Goal: Task Accomplishment & Management: Complete application form

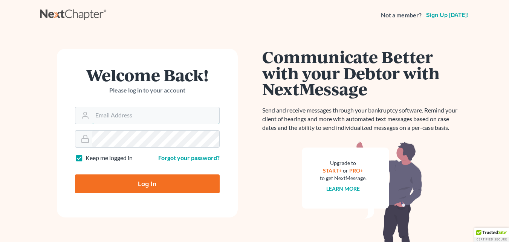
type input "[EMAIL_ADDRESS][DOMAIN_NAME]"
click at [164, 186] on input "Log In" at bounding box center [147, 183] width 145 height 19
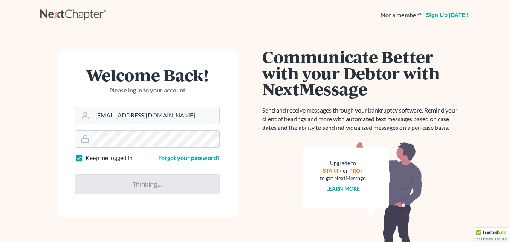
type input "Thinking..."
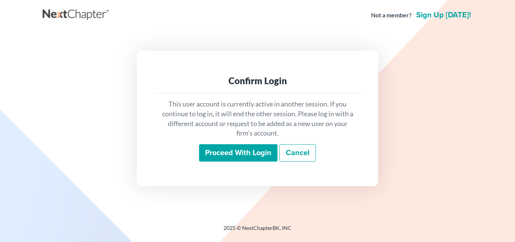
click at [255, 148] on input "Proceed with login" at bounding box center [238, 152] width 78 height 17
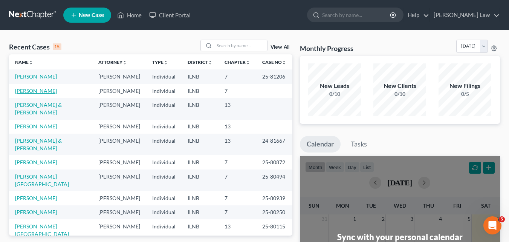
click at [35, 94] on link "[PERSON_NAME]" at bounding box center [36, 90] width 42 height 6
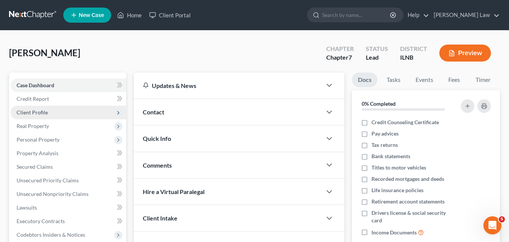
click at [44, 114] on span "Client Profile" at bounding box center [32, 112] width 31 height 6
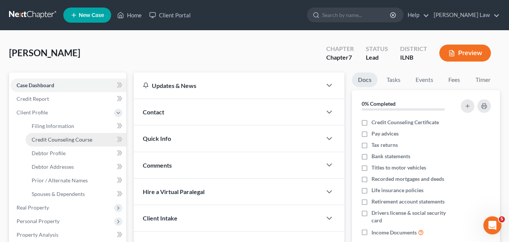
click at [72, 142] on span "Credit Counseling Course" at bounding box center [62, 139] width 61 height 6
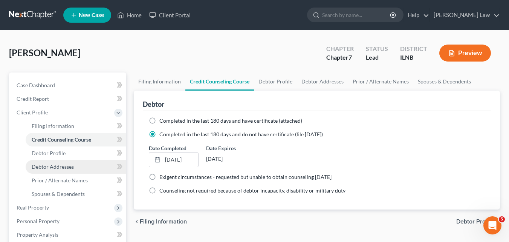
click at [58, 167] on span "Debtor Addresses" at bounding box center [53, 166] width 42 height 6
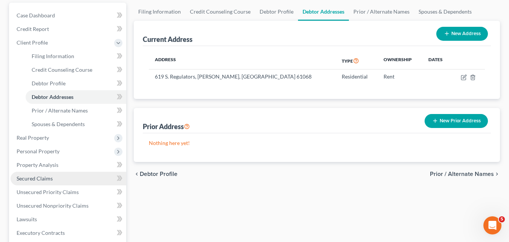
scroll to position [75, 0]
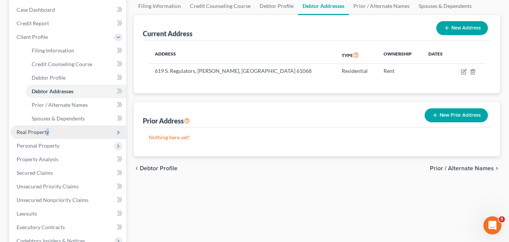
click at [48, 131] on span "Real Property" at bounding box center [33, 131] width 32 height 6
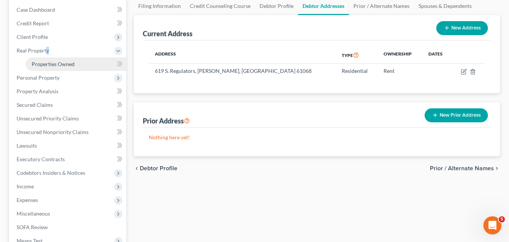
click at [64, 66] on span "Properties Owned" at bounding box center [53, 64] width 43 height 6
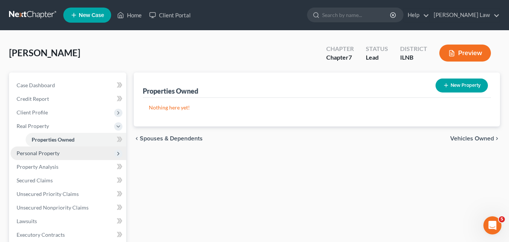
click at [47, 153] on span "Personal Property" at bounding box center [38, 153] width 43 height 6
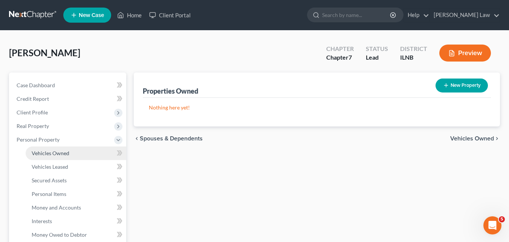
click at [63, 152] on span "Vehicles Owned" at bounding box center [51, 153] width 38 height 6
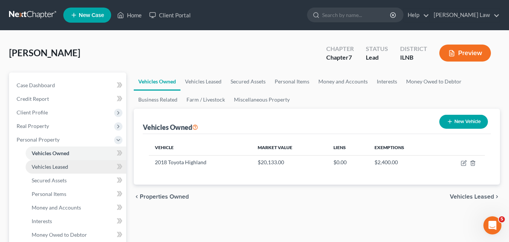
click at [41, 165] on span "Vehicles Leased" at bounding box center [50, 166] width 37 height 6
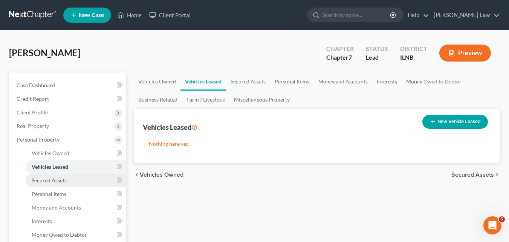
click at [46, 182] on span "Secured Assets" at bounding box center [49, 180] width 35 height 6
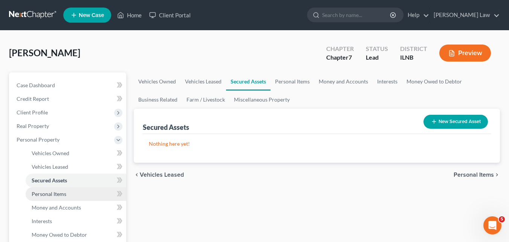
click at [44, 196] on span "Personal Items" at bounding box center [49, 193] width 35 height 6
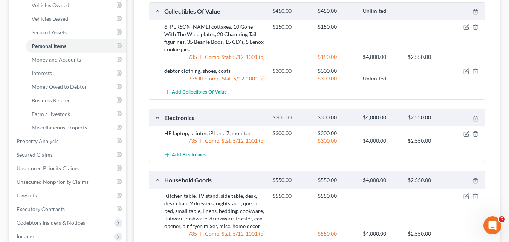
scroll to position [151, 0]
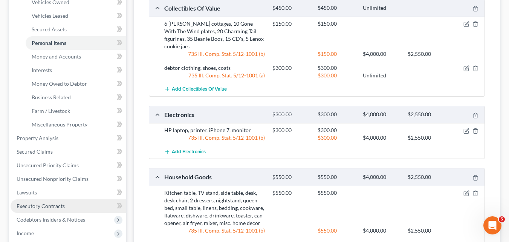
click at [50, 207] on span "Executory Contracts" at bounding box center [41, 205] width 48 height 6
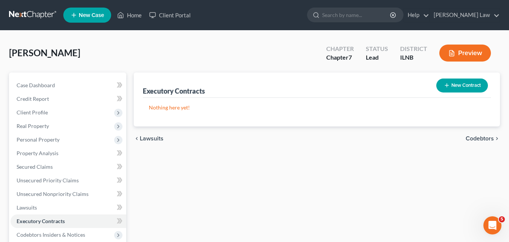
click at [461, 85] on button "New Contract" at bounding box center [462, 85] width 52 height 14
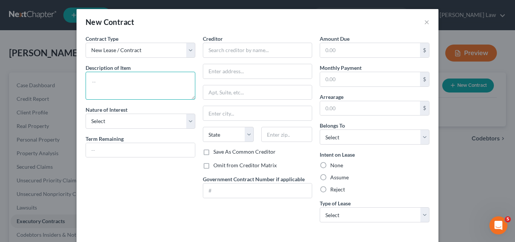
click at [130, 79] on textarea at bounding box center [141, 86] width 110 height 28
click at [158, 99] on textarea "Month to month lease at 619" at bounding box center [141, 86] width 110 height 28
type textarea "Month to month lease at 619 S. Regulators Street, Rochelle"
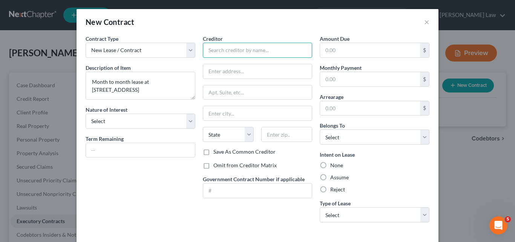
click at [215, 48] on input "text" at bounding box center [258, 50] width 110 height 15
type input "Michael Mannella"
type input "619 S. Regulators Street"
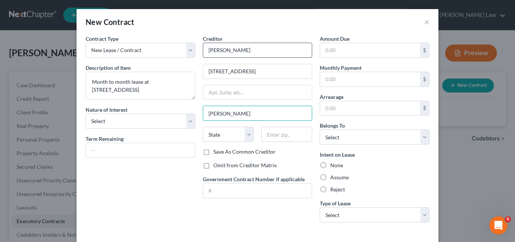
type input "Rochelle"
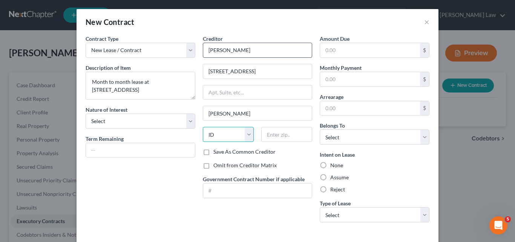
select select "14"
type input "61068"
click at [330, 176] on label "Assume" at bounding box center [339, 177] width 18 height 8
click at [333, 176] on input "Assume" at bounding box center [335, 175] width 5 height 5
radio input "true"
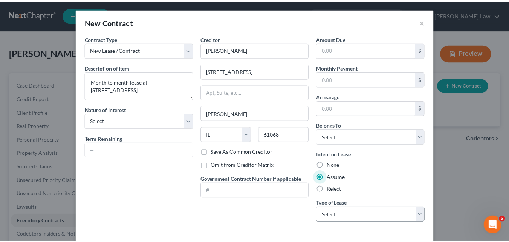
scroll to position [34, 0]
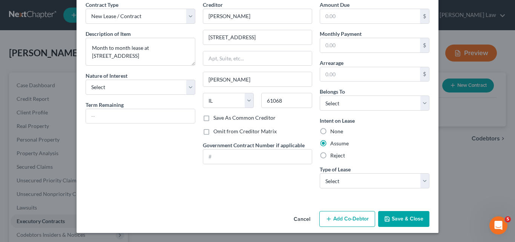
click at [407, 216] on button "Save & Close" at bounding box center [403, 219] width 51 height 16
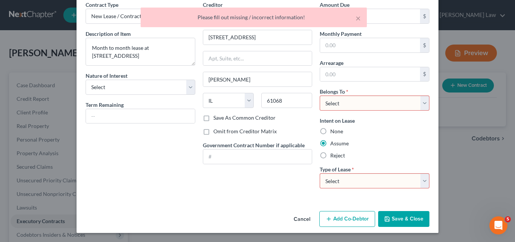
click at [382, 179] on select "Select Real Estate Car Other" at bounding box center [374, 180] width 110 height 15
select select "2"
click at [319, 173] on select "Select Real Estate Car Other" at bounding box center [374, 180] width 110 height 15
click at [396, 217] on button "Save & Close" at bounding box center [403, 219] width 51 height 16
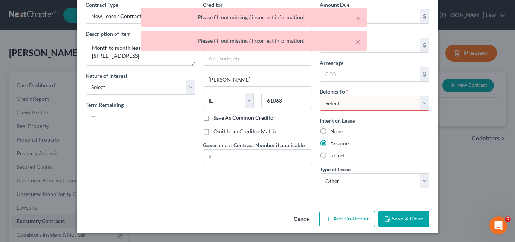
click at [339, 103] on select "Select Debtor 1 Only Debtor 2 Only Debtor 1 And Debtor 2 Only At Least One Of T…" at bounding box center [374, 102] width 110 height 15
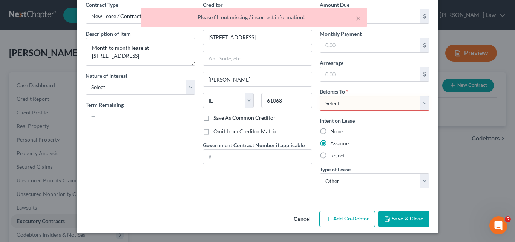
select select "0"
click at [319, 95] on select "Select Debtor 1 Only Debtor 2 Only Debtor 1 And Debtor 2 Only At Least One Of T…" at bounding box center [374, 102] width 110 height 15
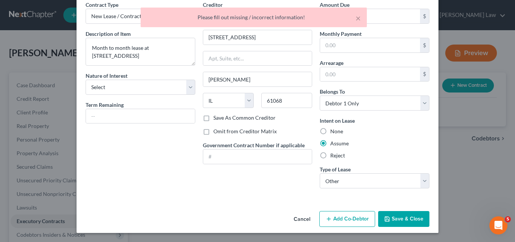
click at [398, 216] on button "Save & Close" at bounding box center [403, 219] width 51 height 16
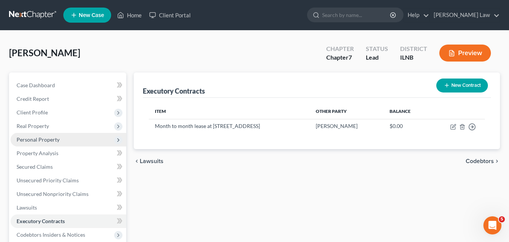
click at [51, 139] on span "Personal Property" at bounding box center [38, 139] width 43 height 6
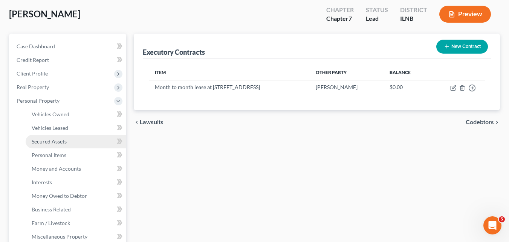
scroll to position [113, 0]
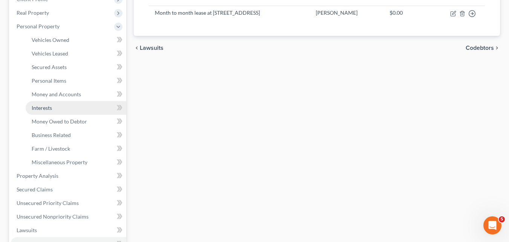
click at [63, 112] on link "Interests" at bounding box center [76, 108] width 101 height 14
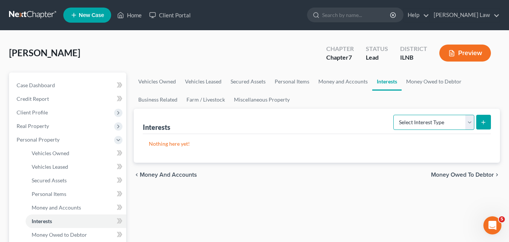
click at [466, 121] on select "Select Interest Type 401K Annuity Bond Education IRA Government Bond Government…" at bounding box center [433, 122] width 81 height 15
click at [467, 122] on select "Select Interest Type 401K Annuity Bond Education IRA Government Bond Government…" at bounding box center [433, 122] width 81 height 15
select select "pension_plan"
click at [394, 115] on select "Select Interest Type 401K Annuity Bond Education IRA Government Bond Government…" at bounding box center [433, 122] width 81 height 15
click at [485, 124] on icon "submit" at bounding box center [483, 122] width 6 height 6
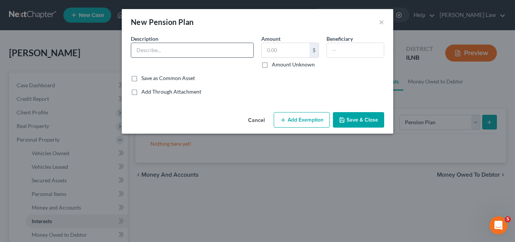
click at [159, 47] on input "text" at bounding box center [192, 50] width 122 height 14
type input "PNC Pension Plan"
click at [294, 51] on input "text" at bounding box center [285, 50] width 48 height 14
type input "48,858.03"
click at [358, 122] on button "Save & Close" at bounding box center [358, 120] width 51 height 16
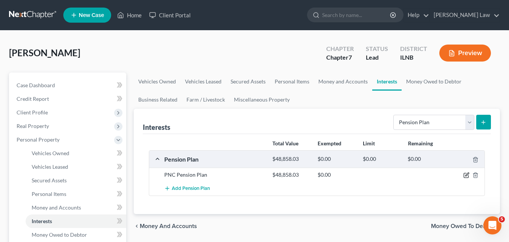
click at [466, 174] on icon "button" at bounding box center [466, 174] width 3 height 3
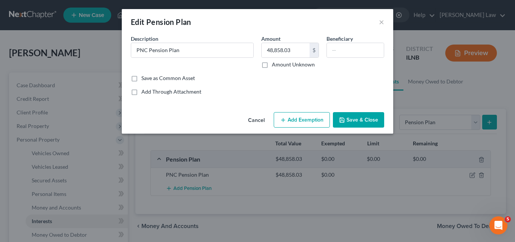
click at [297, 121] on button "Add Exemption" at bounding box center [302, 120] width 56 height 16
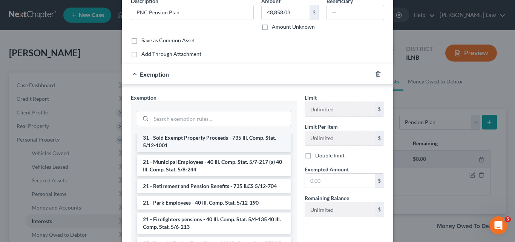
scroll to position [38, 0]
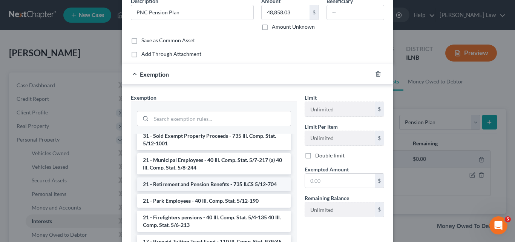
click at [228, 186] on li "21 - Retirement and Pension Benefits - 735 ILCS 5/12-704" at bounding box center [214, 184] width 154 height 14
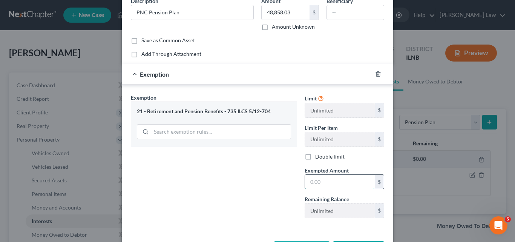
click at [312, 183] on input "text" at bounding box center [340, 181] width 70 height 14
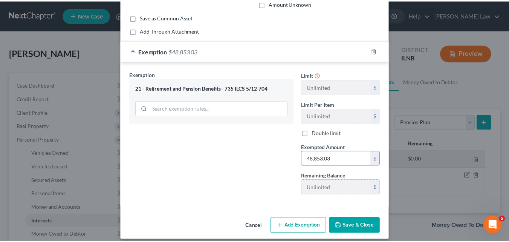
scroll to position [68, 0]
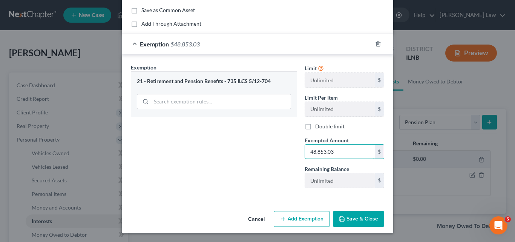
type input "48,853.03"
click at [359, 217] on button "Save & Close" at bounding box center [358, 219] width 51 height 16
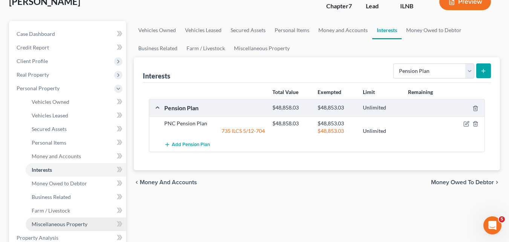
scroll to position [38, 0]
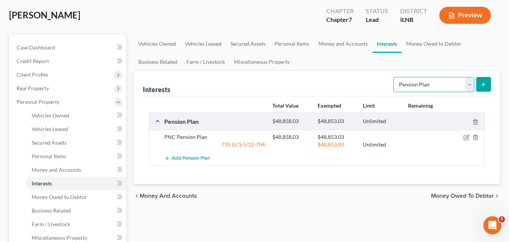
drag, startPoint x: 472, startPoint y: 84, endPoint x: 462, endPoint y: 87, distance: 10.6
click at [472, 84] on select "Select Interest Type 401K Annuity Bond Education IRA Government Bond Government…" at bounding box center [433, 84] width 81 height 15
select select "401k"
click at [394, 77] on select "Select Interest Type 401K Annuity Bond Education IRA Government Bond Government…" at bounding box center [433, 84] width 81 height 15
click at [482, 84] on icon "submit" at bounding box center [483, 84] width 6 height 6
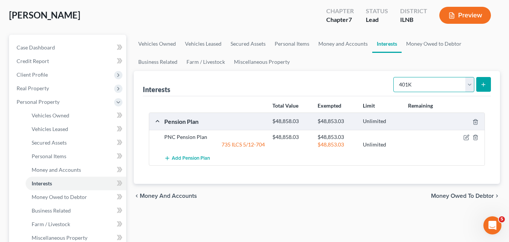
drag, startPoint x: 448, startPoint y: 110, endPoint x: 470, endPoint y: 83, distance: 34.9
click at [470, 83] on select "Select Interest Type 401K Annuity Bond Education IRA Government Bond Government…" at bounding box center [433, 84] width 81 height 15
click at [394, 77] on select "Select Interest Type 401K Annuity Bond Education IRA Government Bond Government…" at bounding box center [433, 84] width 81 height 15
click at [486, 83] on icon "submit" at bounding box center [483, 84] width 6 height 6
click at [485, 86] on icon "submit" at bounding box center [483, 84] width 6 height 6
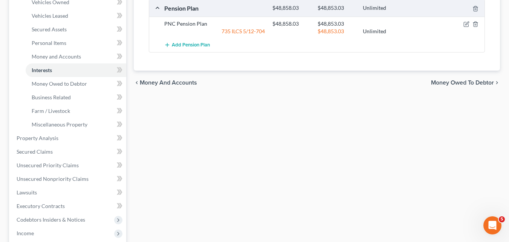
scroll to position [0, 0]
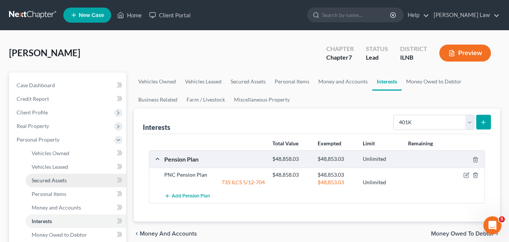
click at [54, 180] on span "Secured Assets" at bounding box center [49, 180] width 35 height 6
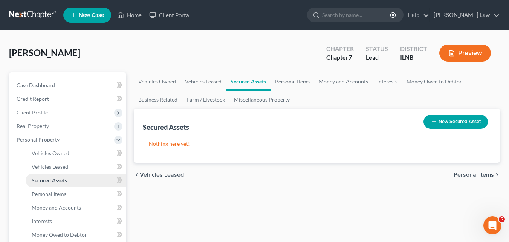
scroll to position [75, 0]
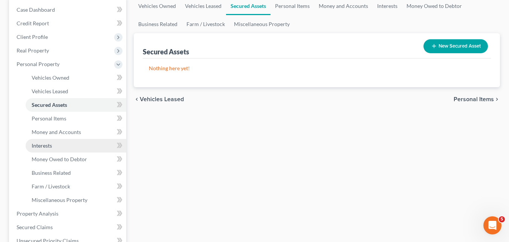
click at [55, 145] on link "Interests" at bounding box center [76, 146] width 101 height 14
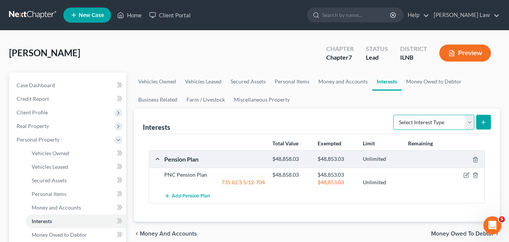
drag, startPoint x: 465, startPoint y: 122, endPoint x: 461, endPoint y: 123, distance: 3.8
click at [465, 122] on select "Select Interest Type 401K Annuity Bond Education IRA Government Bond Government…" at bounding box center [433, 122] width 81 height 15
drag, startPoint x: 470, startPoint y: 122, endPoint x: 468, endPoint y: 126, distance: 3.9
click at [470, 122] on select "Select Interest Type 401K Annuity Bond Education IRA Government Bond Government…" at bounding box center [433, 122] width 81 height 15
select select "401k"
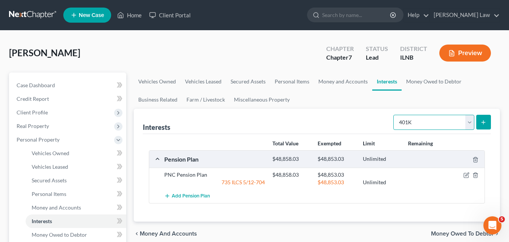
click at [394, 115] on select "Select Interest Type 401K Annuity Bond Education IRA Government Bond Government…" at bounding box center [433, 122] width 81 height 15
click at [483, 122] on icon "submit" at bounding box center [483, 122] width 6 height 6
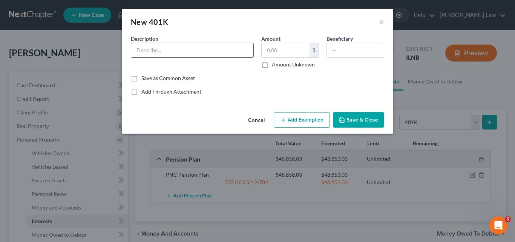
click at [181, 48] on input "text" at bounding box center [192, 50] width 122 height 14
type input "PNC 401K"
click at [275, 52] on input "text" at bounding box center [285, 50] width 48 height 14
type input "23,793.84"
click at [292, 121] on button "Add Exemption" at bounding box center [302, 120] width 56 height 16
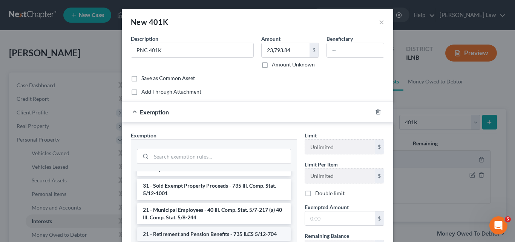
scroll to position [38, 0]
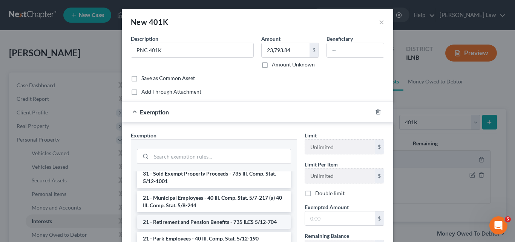
click at [196, 221] on li "21 - Retirement and Pension Benefits - 735 ILCS 5/12-704" at bounding box center [214, 222] width 154 height 14
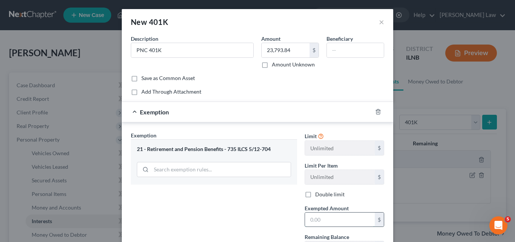
click at [317, 220] on input "text" at bounding box center [340, 219] width 70 height 14
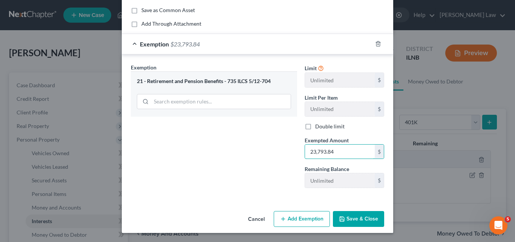
type input "23,793.84"
click at [361, 215] on button "Save & Close" at bounding box center [358, 219] width 51 height 16
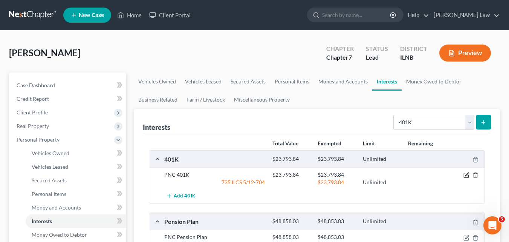
click at [466, 176] on icon "button" at bounding box center [466, 174] width 3 height 3
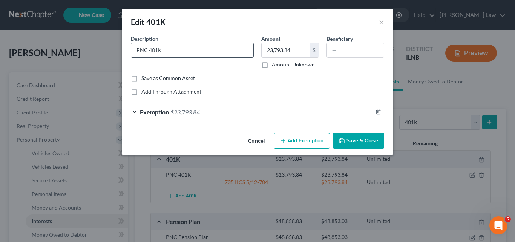
click at [187, 50] on input "PNC 401K" at bounding box center [192, 50] width 122 height 14
type input "PNC 401K as of 6/30/25"
type input "26,466.21"
drag, startPoint x: 379, startPoint y: 112, endPoint x: 362, endPoint y: 121, distance: 18.9
click at [379, 112] on icon "button" at bounding box center [378, 112] width 6 height 6
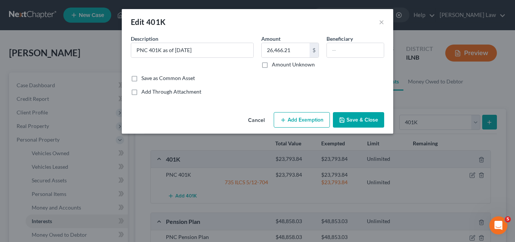
click at [316, 120] on button "Add Exemption" at bounding box center [302, 120] width 56 height 16
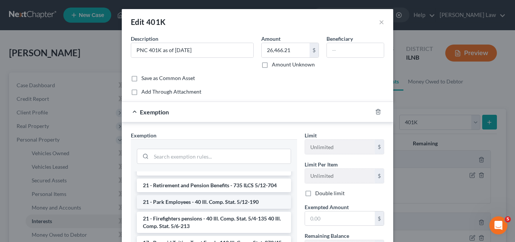
scroll to position [75, 0]
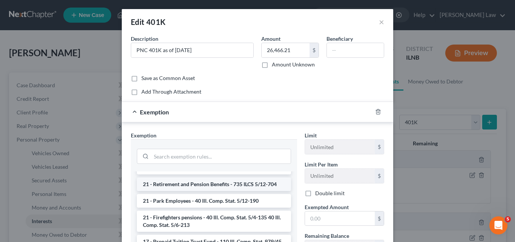
click at [194, 184] on li "21 - Retirement and Pension Benefits - 735 ILCS 5/12-704" at bounding box center [214, 184] width 154 height 14
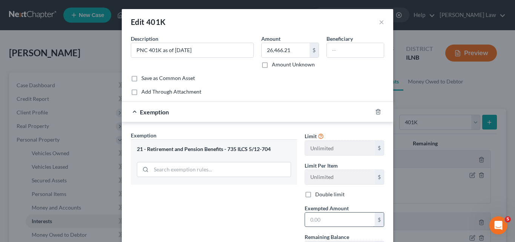
click at [325, 219] on input "text" at bounding box center [340, 219] width 70 height 14
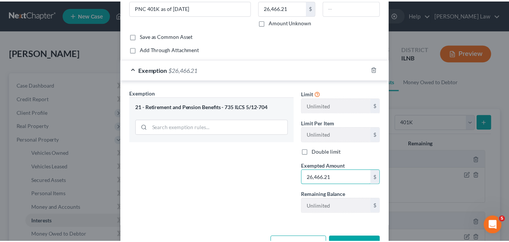
scroll to position [68, 0]
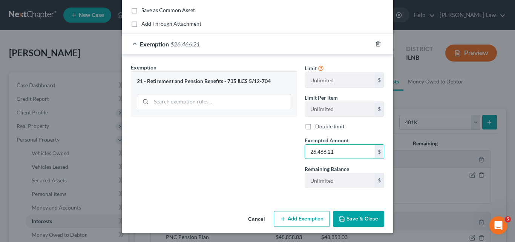
type input "26,466.21"
click at [355, 218] on button "Save & Close" at bounding box center [358, 219] width 51 height 16
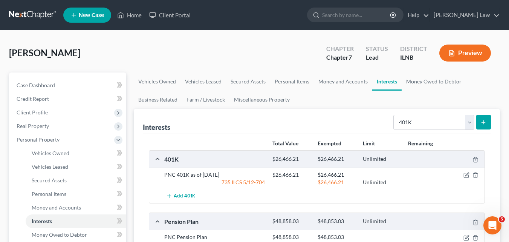
click at [483, 121] on line "submit" at bounding box center [483, 121] width 0 height 3
click at [468, 121] on select "Select Interest Type 401K Annuity Bond Education IRA Government Bond Government…" at bounding box center [433, 122] width 81 height 15
click at [394, 115] on select "Select Interest Type 401K Annuity Bond Education IRA Government Bond Government…" at bounding box center [433, 122] width 81 height 15
click at [481, 121] on icon "submit" at bounding box center [483, 122] width 6 height 6
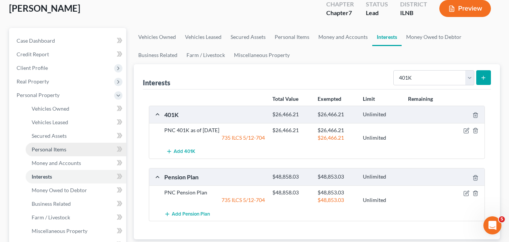
scroll to position [38, 0]
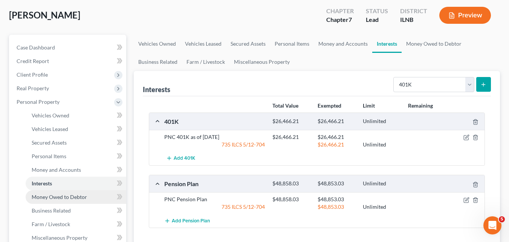
click at [76, 199] on span "Money Owed to Debtor" at bounding box center [59, 196] width 55 height 6
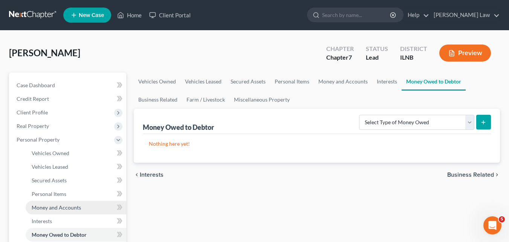
click at [69, 206] on span "Money and Accounts" at bounding box center [56, 207] width 49 height 6
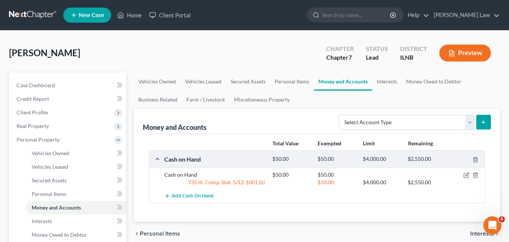
scroll to position [75, 0]
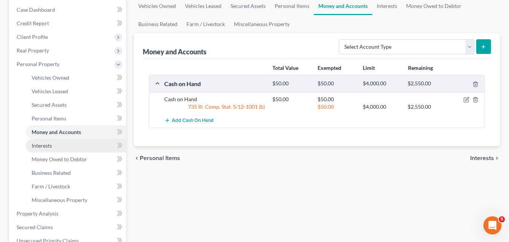
click at [54, 146] on link "Interests" at bounding box center [76, 146] width 101 height 14
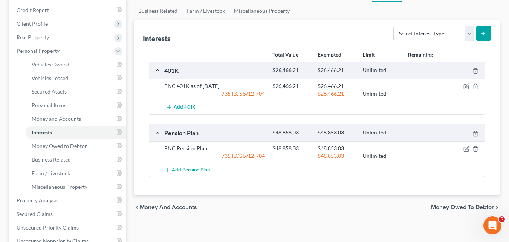
scroll to position [75, 0]
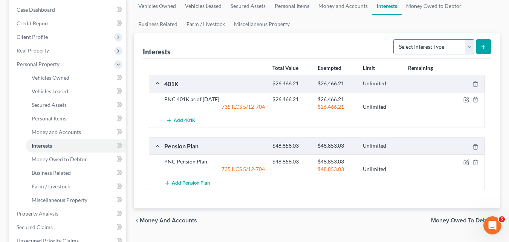
drag, startPoint x: 469, startPoint y: 49, endPoint x: 455, endPoint y: 50, distance: 13.6
click at [469, 49] on select "Select Interest Type 401K Annuity Bond Education IRA Government Bond Government…" at bounding box center [433, 46] width 81 height 15
select select "401k"
click at [394, 39] on select "Select Interest Type 401K Annuity Bond Education IRA Government Bond Government…" at bounding box center [433, 46] width 81 height 15
click at [487, 48] on button "submit" at bounding box center [483, 46] width 15 height 15
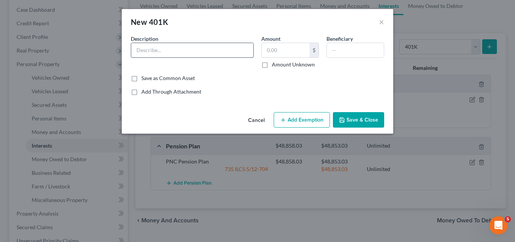
click at [169, 47] on input "text" at bounding box center [192, 50] width 122 height 14
type input "Morgan Stanley"
click at [230, 51] on input "Morgan Stanley" at bounding box center [192, 50] width 122 height 14
click at [295, 53] on input "text" at bounding box center [285, 50] width 48 height 14
drag, startPoint x: 277, startPoint y: 49, endPoint x: 286, endPoint y: 49, distance: 8.7
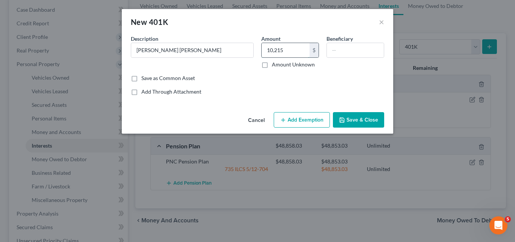
click at [286, 49] on input "10,215" at bounding box center [285, 50] width 48 height 14
type input "10,297.70"
click at [342, 47] on input "text" at bounding box center [355, 50] width 57 height 14
type input "M"
click at [347, 122] on button "Save & Close" at bounding box center [358, 120] width 51 height 16
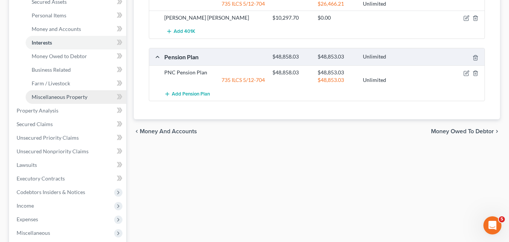
scroll to position [188, 0]
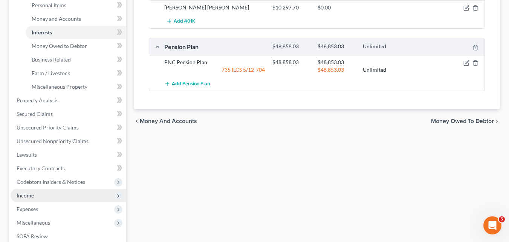
click at [69, 196] on span "Income" at bounding box center [69, 195] width 116 height 14
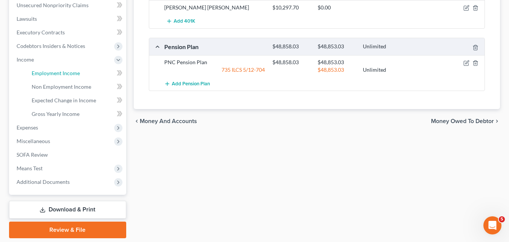
click at [77, 72] on span "Employment Income" at bounding box center [56, 73] width 48 height 6
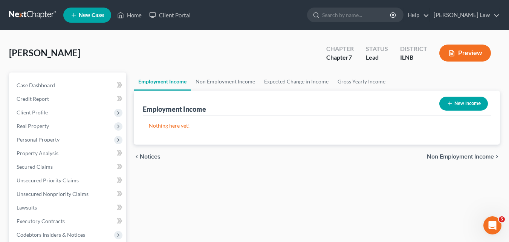
click at [473, 102] on button "New Income" at bounding box center [463, 103] width 49 height 14
select select "0"
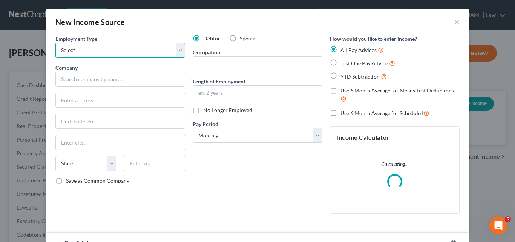
click at [175, 49] on select "Select Full or Part Time Employment Self Employment" at bounding box center [120, 50] width 130 height 15
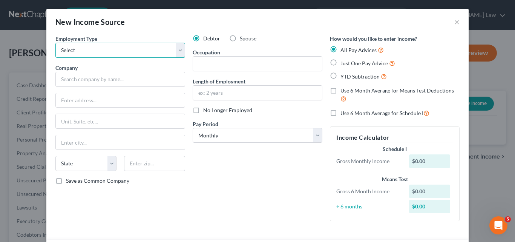
select select "0"
click at [55, 43] on select "Select Full or Part Time Employment Self Employment" at bounding box center [120, 50] width 130 height 15
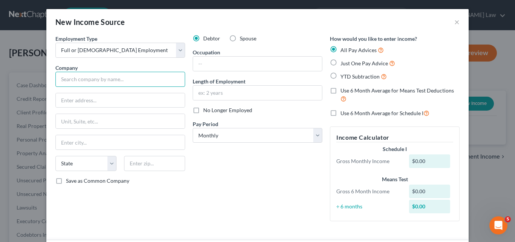
click at [85, 83] on input "text" at bounding box center [120, 79] width 130 height 15
click at [454, 20] on button "×" at bounding box center [456, 21] width 5 height 9
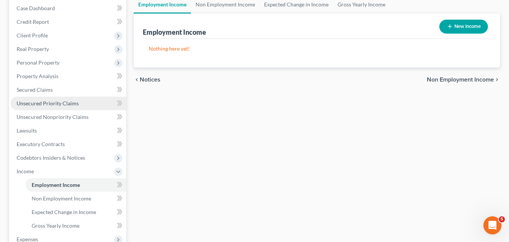
scroll to position [75, 0]
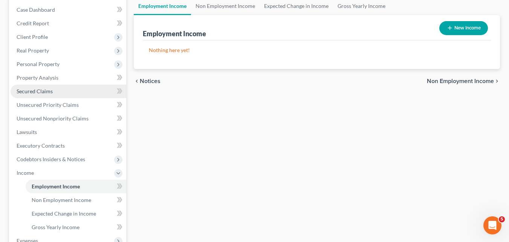
click at [53, 93] on link "Secured Claims" at bounding box center [69, 91] width 116 height 14
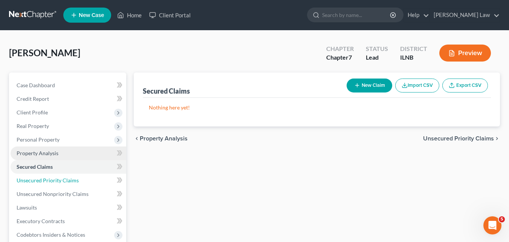
drag, startPoint x: 49, startPoint y: 180, endPoint x: 99, endPoint y: 151, distance: 58.1
click at [49, 181] on span "Unsecured Priority Claims" at bounding box center [48, 180] width 62 height 6
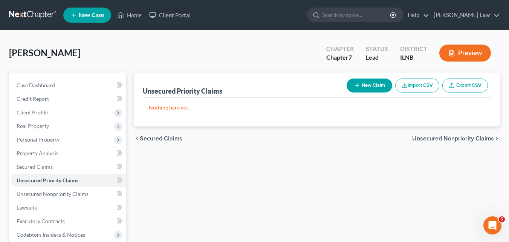
click at [371, 83] on button "New Claim" at bounding box center [370, 85] width 46 height 14
select select "0"
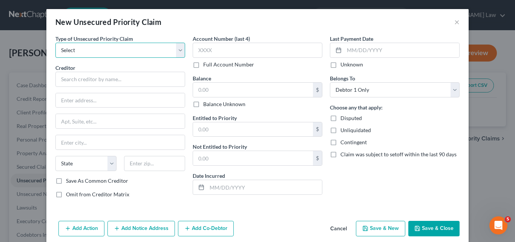
click at [164, 50] on select "Select Taxes & Other Government Units Domestic Support Obligations Extensions o…" at bounding box center [120, 50] width 130 height 15
click at [455, 24] on button "×" at bounding box center [456, 21] width 5 height 9
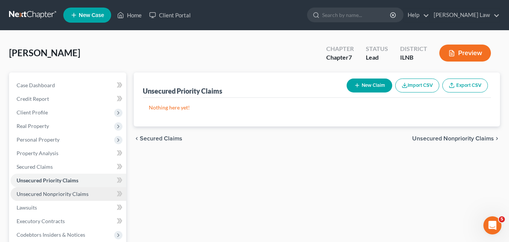
click at [45, 192] on span "Unsecured Nonpriority Claims" at bounding box center [53, 193] width 72 height 6
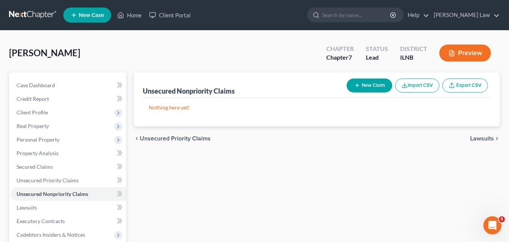
click at [372, 86] on button "New Claim" at bounding box center [370, 85] width 46 height 14
select select "0"
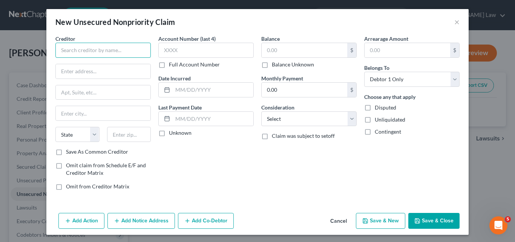
click at [101, 51] on input "text" at bounding box center [102, 50] width 95 height 15
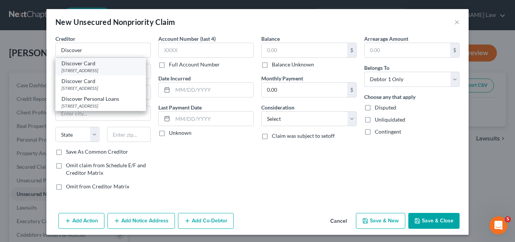
click at [104, 69] on div "PO Box 3025, New Albany, OH 43054" at bounding box center [100, 70] width 78 height 6
type input "Discover Card"
type input "PO Box 3025"
type input "New Albany"
select select "36"
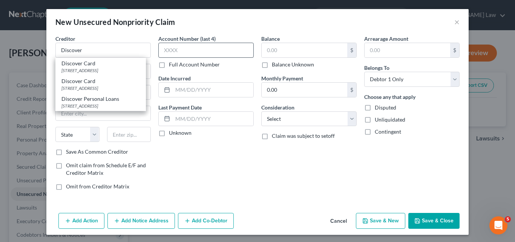
type input "43054"
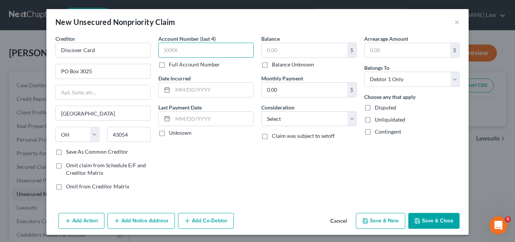
click at [162, 50] on input "text" at bounding box center [205, 50] width 95 height 15
type input "0025"
click at [279, 54] on input "text" at bounding box center [304, 50] width 86 height 14
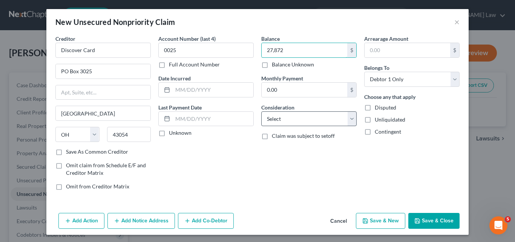
type input "27,872"
click at [342, 118] on select "Select Cable / Satellite Services Collection Agency Credit Card Debt Debt Couns…" at bounding box center [308, 118] width 95 height 15
select select "2"
click at [261, 111] on select "Select Cable / Satellite Services Collection Agency Credit Card Debt Debt Couns…" at bounding box center [308, 118] width 95 height 15
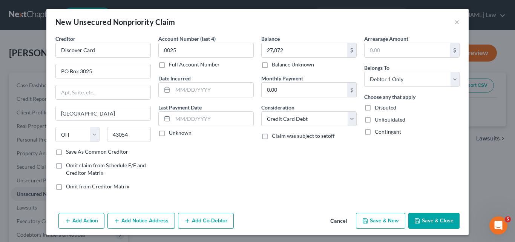
click at [388, 220] on button "Save & New" at bounding box center [380, 220] width 49 height 16
select select "0"
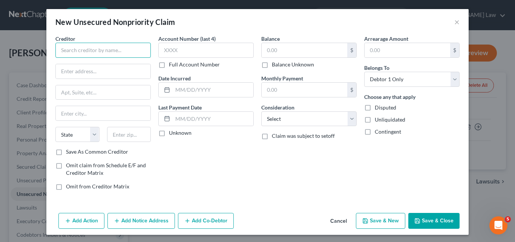
click at [78, 50] on input "text" at bounding box center [102, 50] width 95 height 15
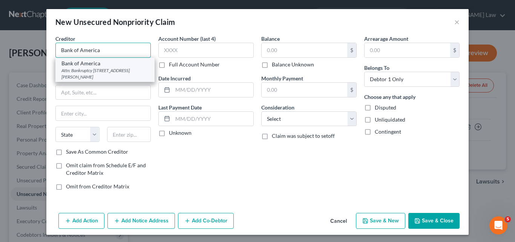
type input "Bank of America"
click at [91, 70] on div "Attn: Bankruptcy 4909 Savarese Circle, Tampa, FL 33634" at bounding box center [104, 73] width 87 height 13
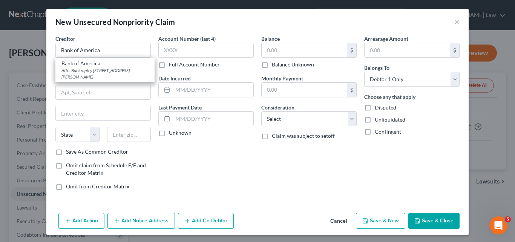
type input "Attn: Bankruptcy"
type input "4909 Savarese Circle"
type input "Tampa"
select select "9"
type input "33634"
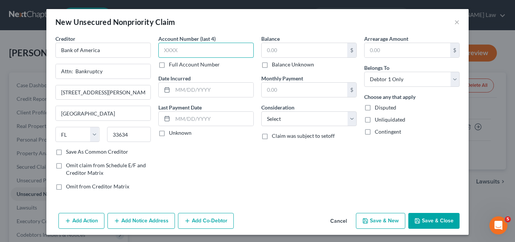
click at [164, 48] on input "text" at bounding box center [205, 50] width 95 height 15
type input "4633"
click at [268, 50] on input "text" at bounding box center [304, 50] width 86 height 14
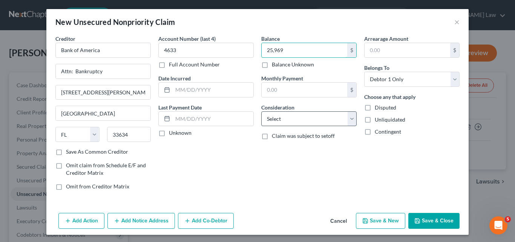
type input "25,969"
click at [350, 119] on select "Select Cable / Satellite Services Collection Agency Credit Card Debt Debt Couns…" at bounding box center [308, 118] width 95 height 15
select select "2"
click at [261, 111] on select "Select Cable / Satellite Services Collection Agency Credit Card Debt Debt Couns…" at bounding box center [308, 118] width 95 height 15
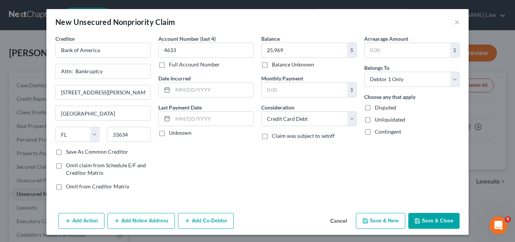
click at [424, 219] on button "Save & Close" at bounding box center [433, 220] width 51 height 16
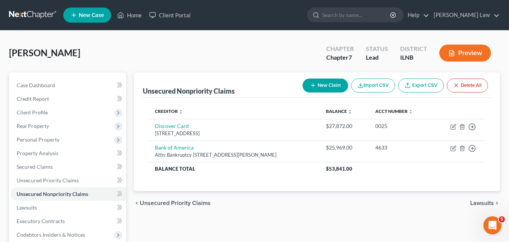
click at [324, 84] on button "New Claim" at bounding box center [326, 85] width 46 height 14
select select "0"
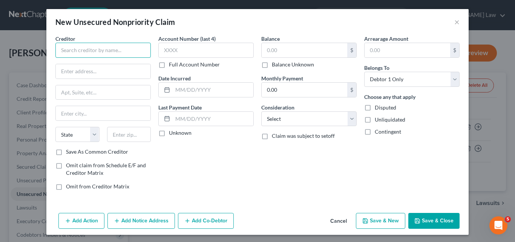
click at [101, 48] on input "text" at bounding box center [102, 50] width 95 height 15
drag, startPoint x: 101, startPoint y: 48, endPoint x: 95, endPoint y: 61, distance: 13.8
click at [95, 61] on div "Creditor * US State AL AK AR AZ CA CO CT DE DC FL GA GU HI ID IL IN IA KS KY LA…" at bounding box center [102, 91] width 95 height 113
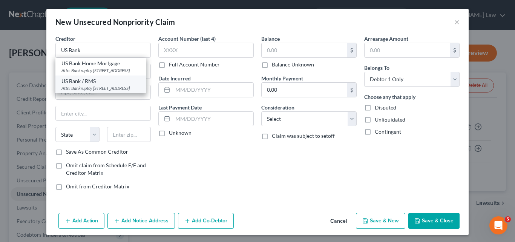
click at [121, 91] on div "Attn: Bankruptcy PO Box 5229, Cincinnati, OH 45201" at bounding box center [100, 88] width 78 height 6
type input "US Bank / RMS"
type input "Attn: Bankruptcy"
type input "PO Box 5229"
type input "Cincinnati"
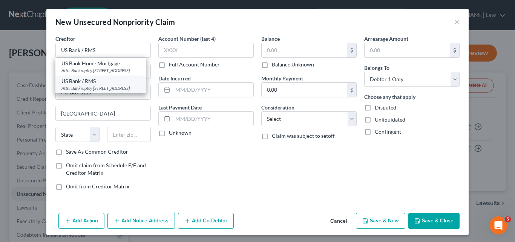
select select "36"
type input "45201"
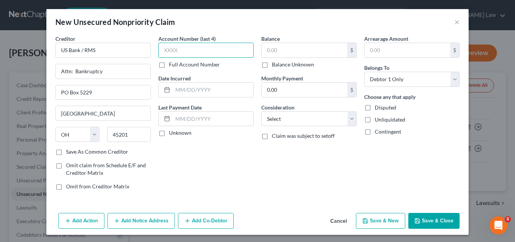
click at [164, 49] on input "text" at bounding box center [205, 50] width 95 height 15
type input "5054"
click at [274, 50] on input "text" at bounding box center [304, 50] width 86 height 14
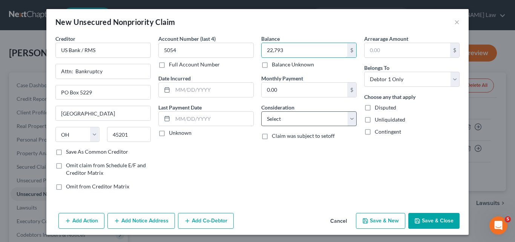
type input "22,793"
click at [348, 119] on select "Select Cable / Satellite Services Collection Agency Credit Card Debt Debt Couns…" at bounding box center [308, 118] width 95 height 15
select select "2"
click at [261, 111] on select "Select Cable / Satellite Services Collection Agency Credit Card Debt Debt Couns…" at bounding box center [308, 118] width 95 height 15
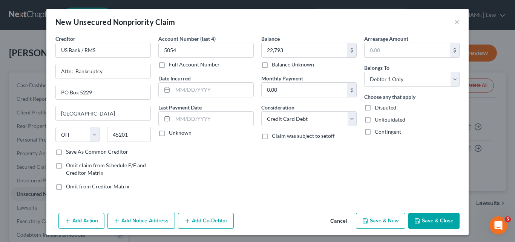
click at [444, 219] on button "Save & Close" at bounding box center [433, 220] width 51 height 16
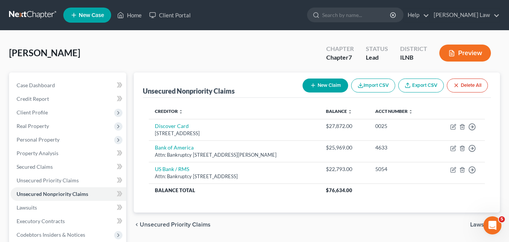
click at [331, 86] on button "New Claim" at bounding box center [326, 85] width 46 height 14
select select "0"
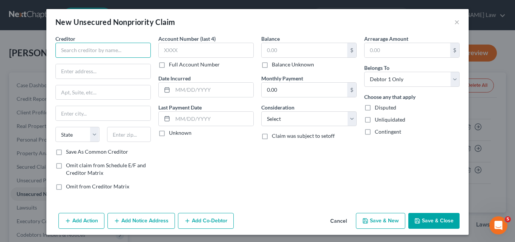
click at [127, 49] on input "text" at bounding box center [102, 50] width 95 height 15
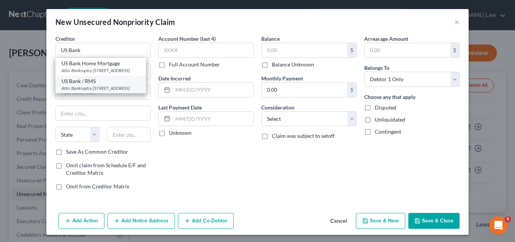
click at [125, 91] on div "Attn: Bankruptcy PO Box 5229, Cincinnati, OH 45201" at bounding box center [100, 88] width 78 height 6
type input "US Bank / RMS"
type input "Attn: Bankruptcy"
type input "PO Box 5229"
type input "Cincinnati"
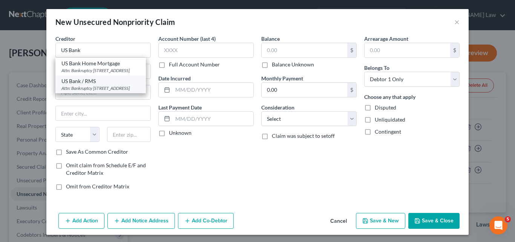
select select "36"
type input "45201"
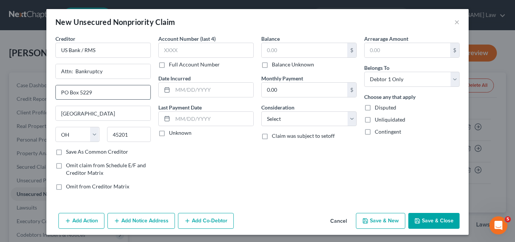
drag, startPoint x: 79, startPoint y: 92, endPoint x: 101, endPoint y: 92, distance: 21.9
click at [101, 92] on input "PO Box 5229" at bounding box center [103, 92] width 95 height 14
drag, startPoint x: 79, startPoint y: 48, endPoint x: 105, endPoint y: 50, distance: 26.5
click at [105, 50] on input "US Bank / RMS" at bounding box center [102, 50] width 95 height 15
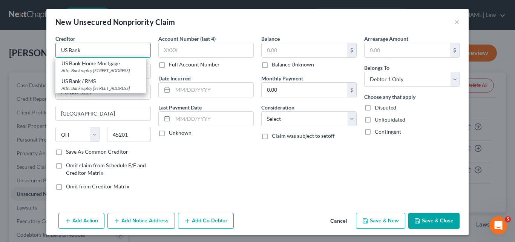
type input "US Bank"
click at [169, 133] on label "Unknown" at bounding box center [180, 133] width 23 height 8
click at [172, 133] on input "Unknown" at bounding box center [174, 131] width 5 height 5
checkbox input "true"
type input "US Bank"
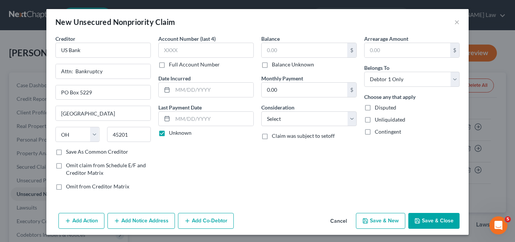
click at [169, 133] on label "Unknown" at bounding box center [180, 133] width 23 height 8
click at [172, 133] on input "Unknown" at bounding box center [174, 131] width 5 height 5
checkbox input "false"
click at [163, 49] on input "text" at bounding box center [205, 50] width 95 height 15
type input "5614"
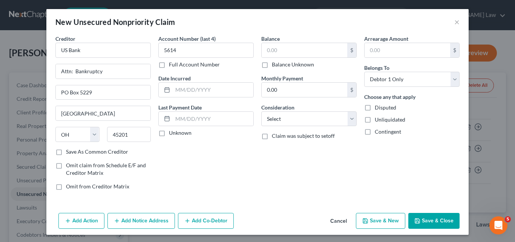
drag, startPoint x: 55, startPoint y: 151, endPoint x: 175, endPoint y: 130, distance: 121.2
click at [66, 151] on label "Save As Common Creditor" at bounding box center [97, 152] width 62 height 8
click at [69, 151] on input "Save As Common Creditor" at bounding box center [71, 150] width 5 height 5
checkbox input "true"
click at [269, 47] on input "text" at bounding box center [304, 50] width 86 height 14
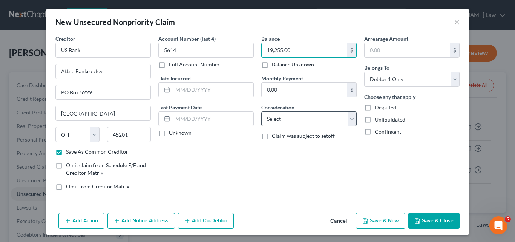
type input "19,255.00"
click at [350, 117] on select "Select Cable / Satellite Services Collection Agency Credit Card Debt Debt Couns…" at bounding box center [308, 118] width 95 height 15
select select "2"
click at [261, 111] on select "Select Cable / Satellite Services Collection Agency Credit Card Debt Debt Couns…" at bounding box center [308, 118] width 95 height 15
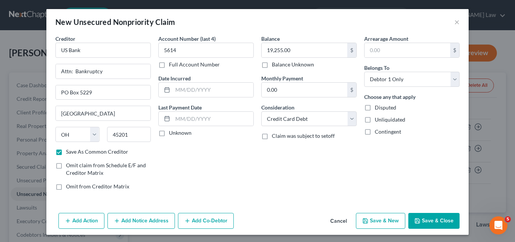
click at [421, 220] on button "Save & Close" at bounding box center [433, 220] width 51 height 16
checkbox input "false"
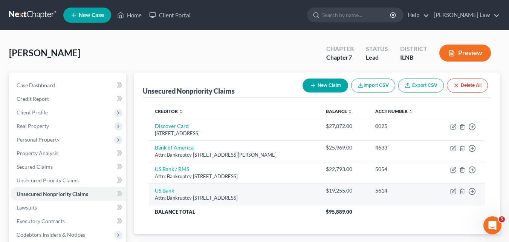
click at [238, 188] on td "US Bank Attn: Bankruptcy PO Box 5229, Cincinnati, OH 45201" at bounding box center [234, 193] width 171 height 21
click at [456, 190] on icon "button" at bounding box center [453, 191] width 6 height 6
select select "36"
select select "2"
select select "0"
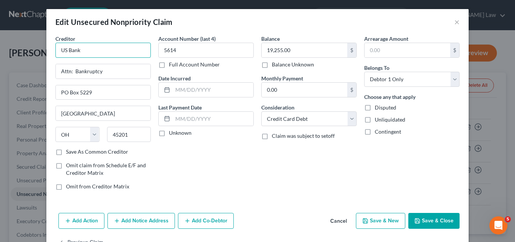
click at [101, 49] on input "US Bank" at bounding box center [102, 50] width 95 height 15
drag, startPoint x: 100, startPoint y: 49, endPoint x: 72, endPoint y: 47, distance: 28.7
click at [72, 47] on input "US Bank" at bounding box center [102, 50] width 95 height 15
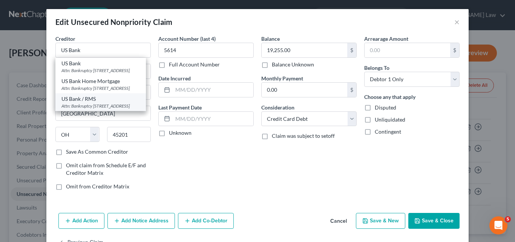
click at [101, 109] on div "Attn: Bankruptcy PO Box 5229, Cincinnati, OH 45201" at bounding box center [100, 105] width 78 height 6
type input "US Bank / RMS"
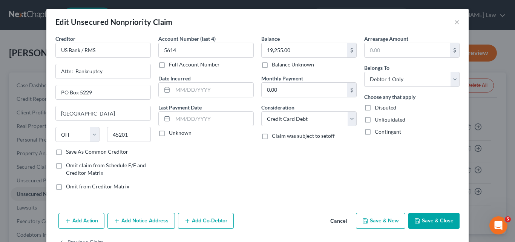
click at [428, 221] on button "Save & Close" at bounding box center [433, 220] width 51 height 16
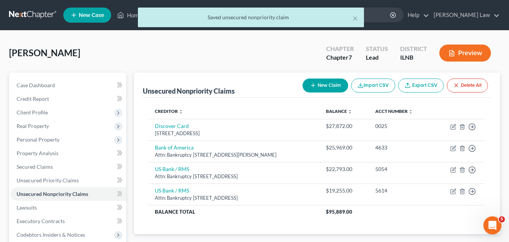
click at [330, 86] on button "New Claim" at bounding box center [326, 85] width 46 height 14
select select "0"
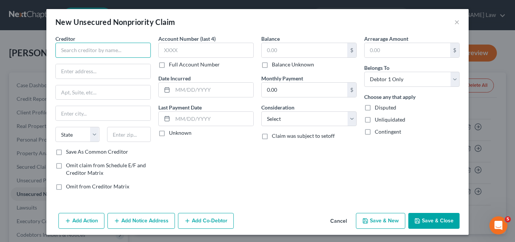
click at [98, 49] on input "text" at bounding box center [102, 50] width 95 height 15
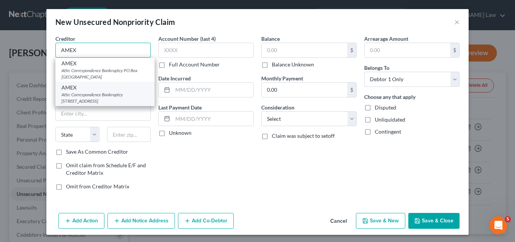
type input "AMEX"
click at [111, 94] on div "Attn: Correspondence Bankruptcy PO Box 981535, El Paso, TX 79998" at bounding box center [104, 97] width 87 height 13
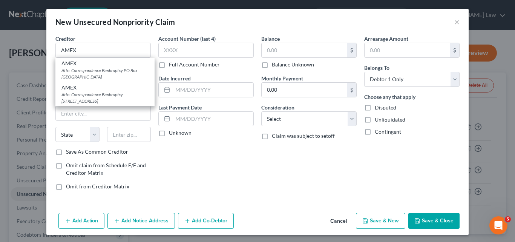
type input "Attn: Correspondence Bankruptcy"
type input "PO Box 981535"
type input "El Paso"
select select "45"
type input "79998"
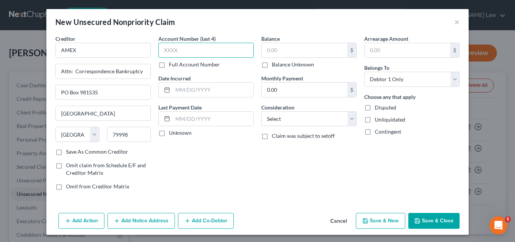
click at [166, 49] on input "text" at bounding box center [205, 50] width 95 height 15
type input "5413"
click at [273, 50] on input "text" at bounding box center [304, 50] width 86 height 14
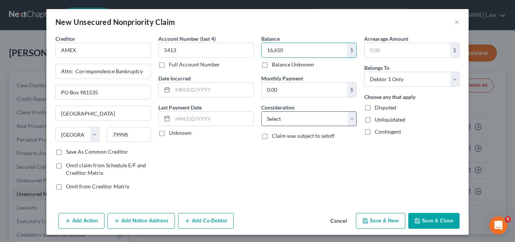
type input "16,650"
click at [332, 120] on select "Select Cable / Satellite Services Collection Agency Credit Card Debt Debt Couns…" at bounding box center [308, 118] width 95 height 15
select select "2"
click at [261, 111] on select "Select Cable / Satellite Services Collection Agency Credit Card Debt Debt Couns…" at bounding box center [308, 118] width 95 height 15
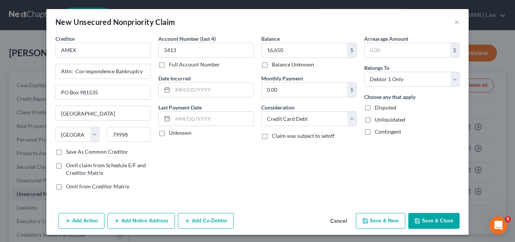
click at [435, 220] on button "Save & Close" at bounding box center [433, 220] width 51 height 16
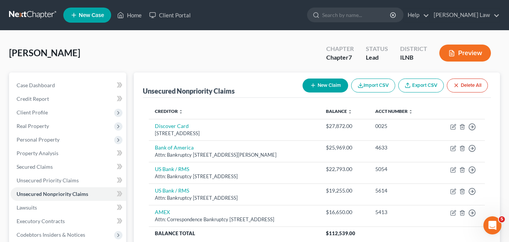
click at [330, 81] on button "New Claim" at bounding box center [326, 85] width 46 height 14
select select "0"
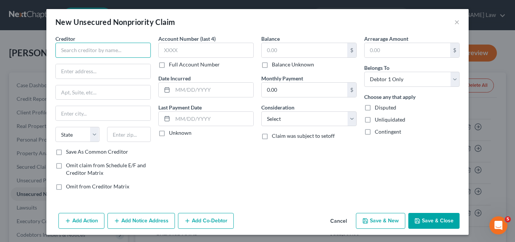
click at [102, 49] on input "text" at bounding box center [102, 50] width 95 height 15
type input "C"
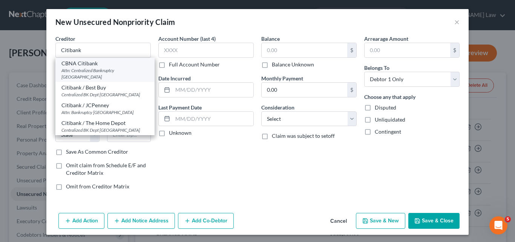
click at [89, 73] on div "Attn: Centralized Bankruptcy PO Box 790034, Saint Louis, MO 63179" at bounding box center [104, 73] width 87 height 13
type input "CBNA Citibank"
type input "Attn: Centralized Bankruptcy"
type input "PO Box 790034"
type input "Saint Louis"
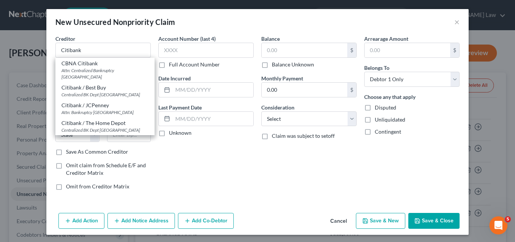
select select "26"
type input "63179"
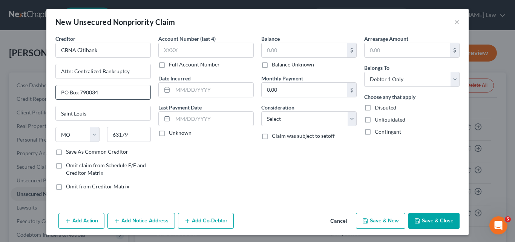
drag, startPoint x: 89, startPoint y: 93, endPoint x: 101, endPoint y: 92, distance: 11.7
click at [101, 92] on input "PO Box 790034" at bounding box center [103, 92] width 95 height 14
type input "PO Box 790046"
drag, startPoint x: 75, startPoint y: 50, endPoint x: 3, endPoint y: 51, distance: 72.0
click at [2, 50] on div "New Unsecured Nonpriority Claim × Creditor * CBNA Citibank Attn: Centralized Ba…" at bounding box center [257, 121] width 515 height 242
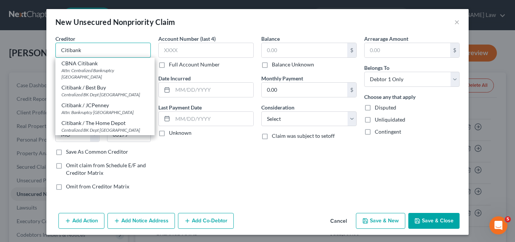
type input "Citibank"
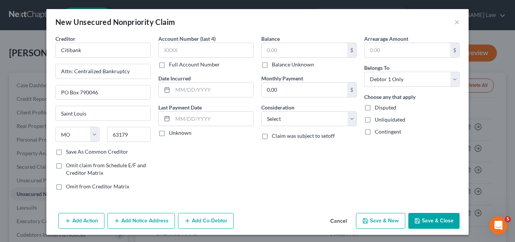
click at [235, 195] on div "Account Number (last 4) Full Account Number Date Incurred Last Payment Date Unk…" at bounding box center [205, 115] width 103 height 161
click at [66, 152] on label "Save As Common Creditor" at bounding box center [97, 152] width 62 height 8
click at [69, 152] on input "Save As Common Creditor" at bounding box center [71, 150] width 5 height 5
checkbox input "true"
click at [169, 50] on input "text" at bounding box center [205, 50] width 95 height 15
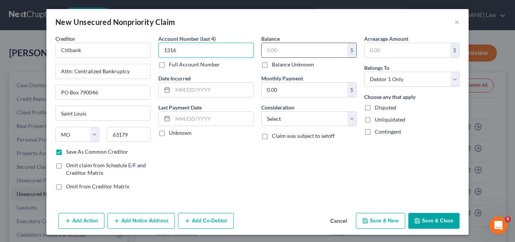
type input "1316"
click at [277, 51] on input "text" at bounding box center [304, 50] width 86 height 14
type input "15,165"
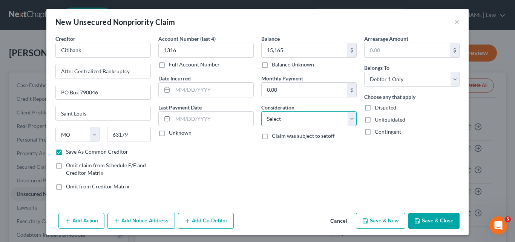
drag, startPoint x: 348, startPoint y: 119, endPoint x: 323, endPoint y: 119, distance: 25.6
click at [348, 119] on select "Select Cable / Satellite Services Collection Agency Credit Card Debt Debt Couns…" at bounding box center [308, 118] width 95 height 15
select select "2"
click at [261, 111] on select "Select Cable / Satellite Services Collection Agency Credit Card Debt Debt Couns…" at bounding box center [308, 118] width 95 height 15
click at [433, 220] on button "Save & Close" at bounding box center [433, 220] width 51 height 16
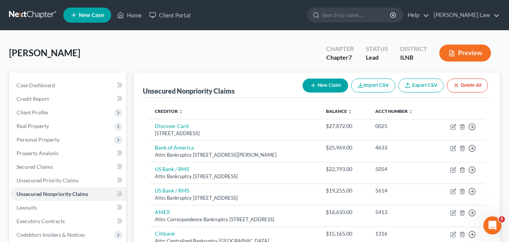
click at [323, 84] on button "New Claim" at bounding box center [326, 85] width 46 height 14
select select "0"
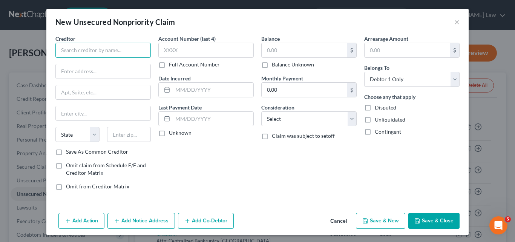
click at [80, 48] on input "text" at bounding box center [102, 50] width 95 height 15
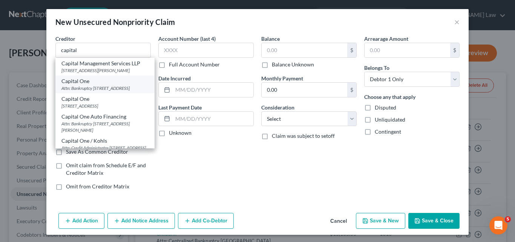
click at [112, 91] on div "Attn: Bankruptcy PO Box 30285, Salt Lake City, UT 84130" at bounding box center [104, 88] width 87 height 6
type input "Capital One"
type input "Attn: Bankruptcy"
type input "PO Box 30285"
type input "Salt Lake City"
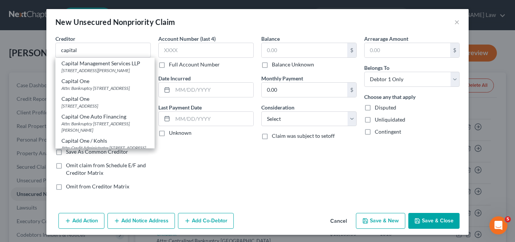
select select "46"
type input "84130"
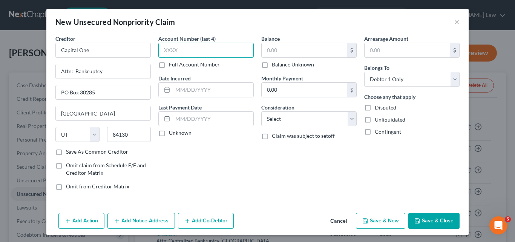
click at [166, 49] on input "text" at bounding box center [205, 50] width 95 height 15
type input "6472"
click at [268, 52] on input "text" at bounding box center [304, 50] width 86 height 14
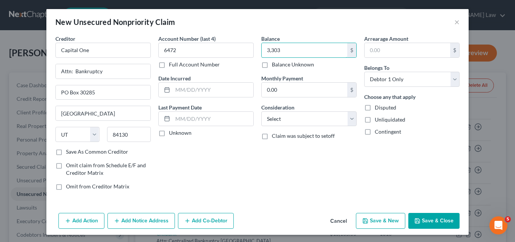
type input "3,303"
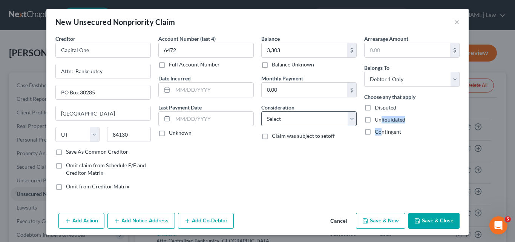
drag, startPoint x: 379, startPoint y: 132, endPoint x: 345, endPoint y: 120, distance: 36.0
click at [378, 134] on div "Choose any that apply Disputed Unliquidated Contingent" at bounding box center [411, 114] width 95 height 43
click at [344, 120] on select "Select Cable / Satellite Services Collection Agency Credit Card Debt Debt Couns…" at bounding box center [308, 118] width 95 height 15
select select "2"
click at [261, 111] on select "Select Cable / Satellite Services Collection Agency Credit Card Debt Debt Couns…" at bounding box center [308, 118] width 95 height 15
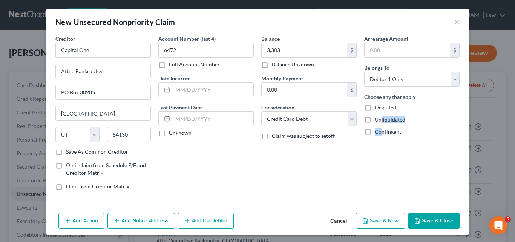
click at [429, 220] on button "Save & Close" at bounding box center [433, 220] width 51 height 16
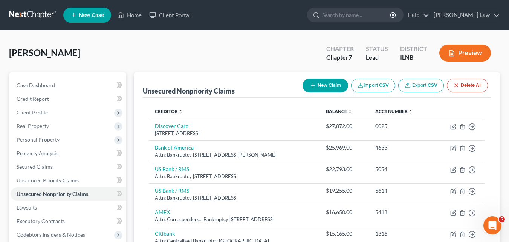
click at [326, 85] on button "New Claim" at bounding box center [326, 85] width 46 height 14
select select "0"
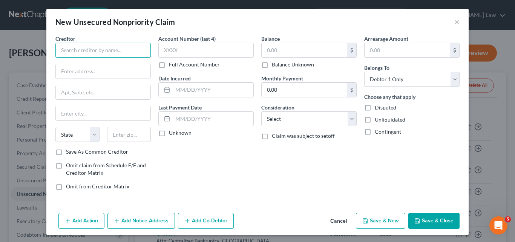
click at [83, 50] on input "text" at bounding box center [102, 50] width 95 height 15
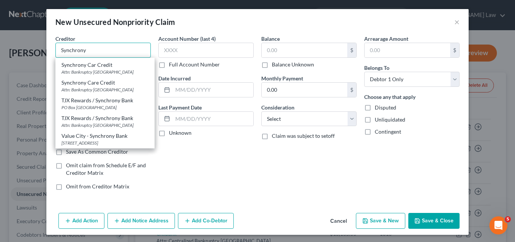
scroll to position [264, 0]
click at [95, 57] on div "Attn: Bankruptcy PO Box 965060, Orlando, FL 32896" at bounding box center [104, 54] width 87 height 6
type input "Synchrony Bank / Walmart"
type input "Attn: Bankruptcy"
type input "PO Box 965060"
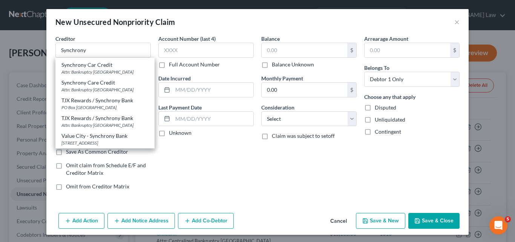
type input "Orlando"
select select "9"
type input "32896"
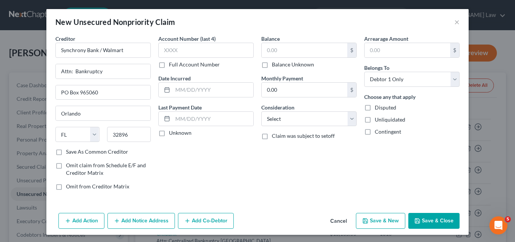
scroll to position [0, 0]
drag, startPoint x: 101, startPoint y: 50, endPoint x: 141, endPoint y: 52, distance: 40.7
click at [141, 52] on input "Synchrony Bank / Walmart" at bounding box center [102, 50] width 95 height 15
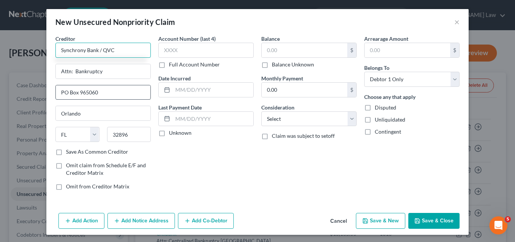
type input "Synchrony Bank / QVC"
drag, startPoint x: 92, startPoint y: 90, endPoint x: 99, endPoint y: 91, distance: 7.5
click at [99, 91] on input "PO Box 965060" at bounding box center [103, 92] width 95 height 14
type input "PO Box 965065"
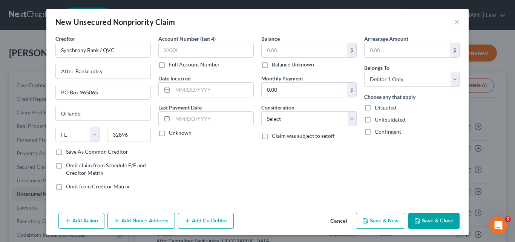
click at [66, 151] on label "Save As Common Creditor" at bounding box center [97, 152] width 62 height 8
click at [69, 151] on input "Save As Common Creditor" at bounding box center [71, 150] width 5 height 5
checkbox input "true"
click at [181, 47] on input "text" at bounding box center [205, 50] width 95 height 15
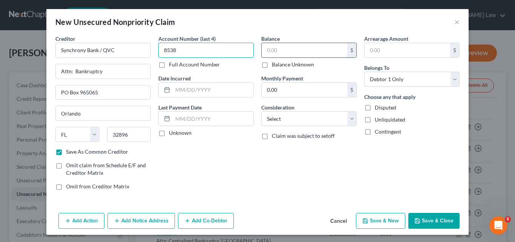
type input "8538"
click at [266, 49] on input "text" at bounding box center [304, 50] width 86 height 14
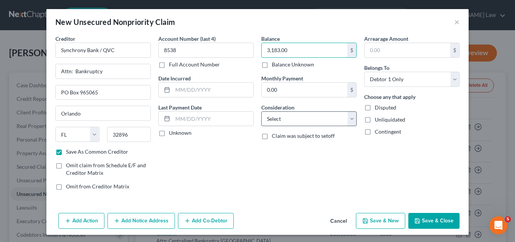
type input "3,183.00"
drag, startPoint x: 343, startPoint y: 118, endPoint x: 336, endPoint y: 112, distance: 9.1
click at [343, 118] on select "Select Cable / Satellite Services Collection Agency Credit Card Debt Debt Couns…" at bounding box center [308, 118] width 95 height 15
select select "2"
click at [261, 111] on select "Select Cable / Satellite Services Collection Agency Credit Card Debt Debt Couns…" at bounding box center [308, 118] width 95 height 15
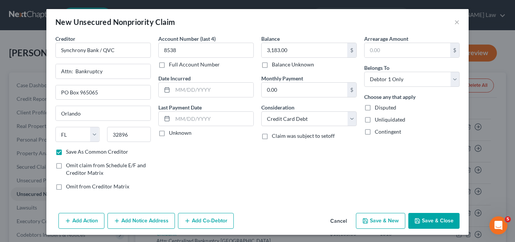
click at [436, 225] on button "Save & Close" at bounding box center [433, 220] width 51 height 16
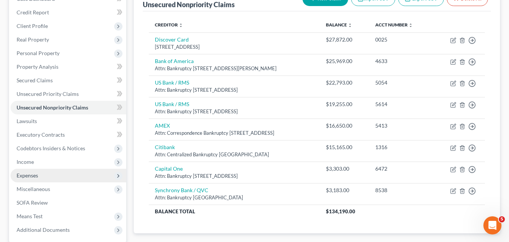
scroll to position [113, 0]
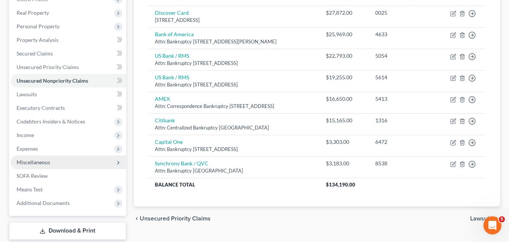
click at [46, 163] on span "Miscellaneous" at bounding box center [34, 162] width 34 height 6
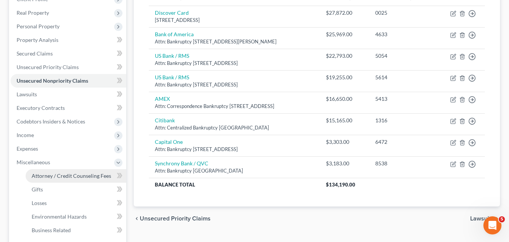
click at [64, 178] on span "Attorney / Credit Counseling Fees" at bounding box center [71, 175] width 79 height 6
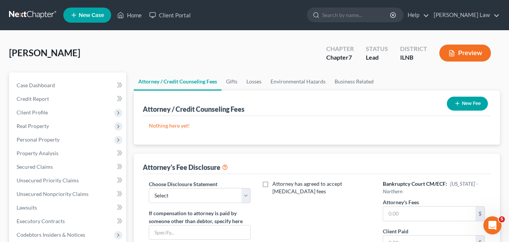
click at [474, 104] on button "New Fee" at bounding box center [467, 103] width 41 height 14
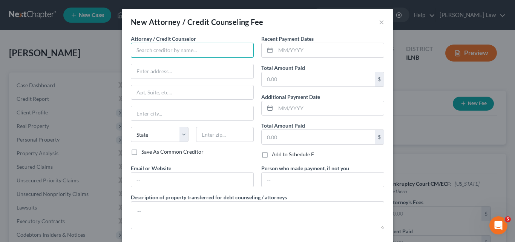
click at [156, 55] on input "text" at bounding box center [192, 50] width 123 height 15
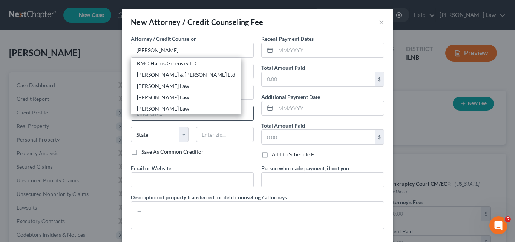
click at [157, 109] on div "Harris Law" at bounding box center [186, 109] width 98 height 8
type input "Harris Law"
type input "147 N. Second Street"
type input "Suite 9"
type input "Dekalb"
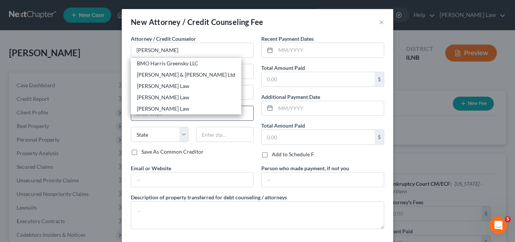
select select "14"
type input "60115"
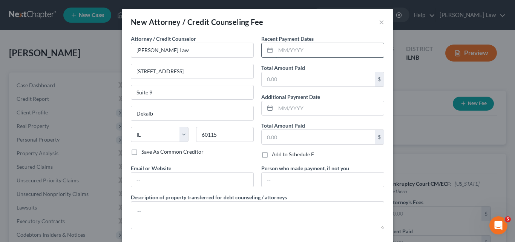
click at [278, 57] on input "text" at bounding box center [329, 50] width 108 height 14
type input "08/07/2025"
click at [308, 78] on input "text" at bounding box center [317, 79] width 113 height 14
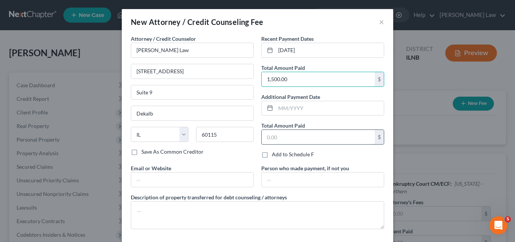
type input "1,500.00"
click at [298, 139] on input "text" at bounding box center [317, 137] width 113 height 14
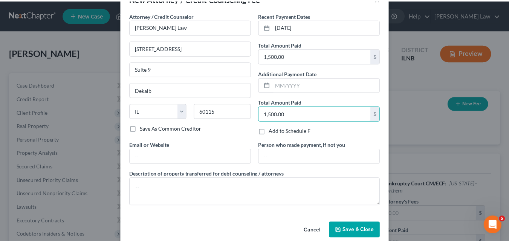
scroll to position [35, 0]
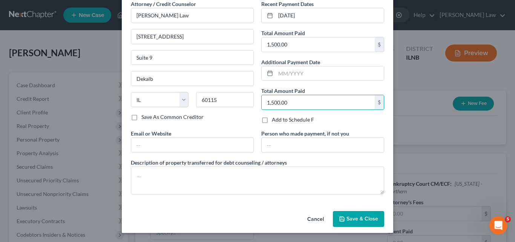
type input "1,500.00"
click at [360, 219] on span "Save & Close" at bounding box center [362, 218] width 32 height 6
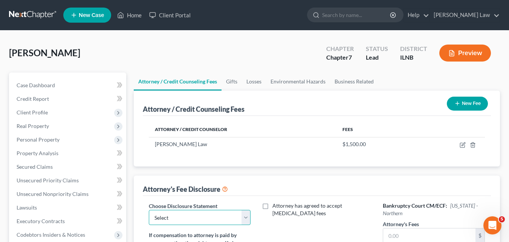
click at [243, 216] on select "Select Regina M. Harris, Attorney at Law" at bounding box center [200, 216] width 102 height 15
select select "0"
click at [149, 209] on select "Select Regina M. Harris, Attorney at Law" at bounding box center [200, 216] width 102 height 15
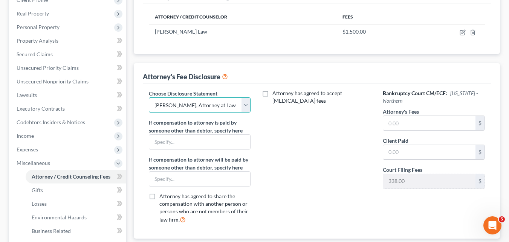
scroll to position [113, 0]
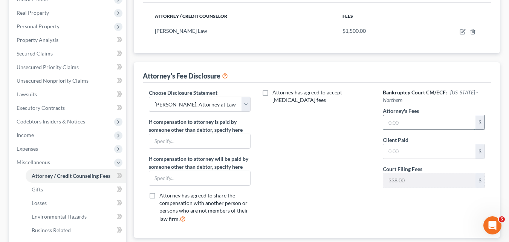
click at [393, 121] on input "text" at bounding box center [429, 122] width 92 height 14
type input "1,500.00"
click at [402, 152] on input "text" at bounding box center [429, 151] width 92 height 14
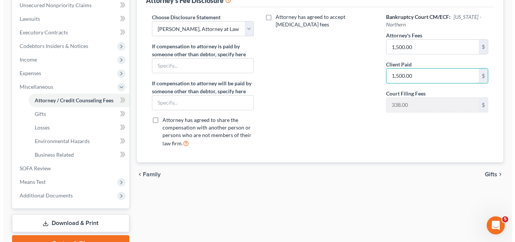
scroll to position [38, 0]
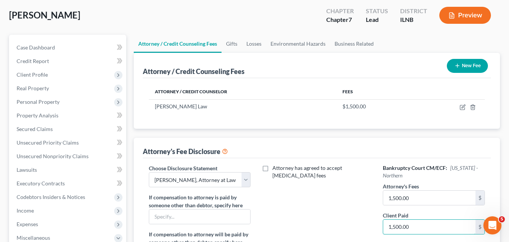
type input "1,500.00"
click at [474, 66] on button "New Fee" at bounding box center [467, 66] width 41 height 14
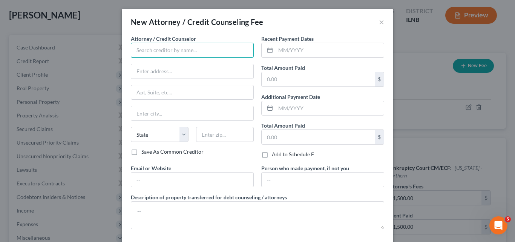
click at [153, 49] on input "text" at bounding box center [192, 50] width 123 height 15
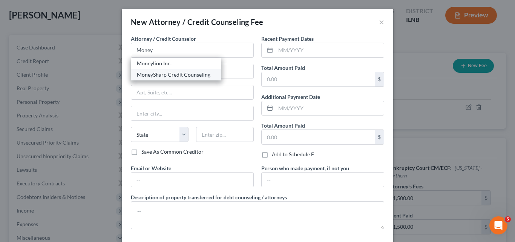
click at [184, 73] on div "MoneySharp Credit Counseling" at bounding box center [176, 75] width 78 height 8
type input "MoneySharp Credit Counseling"
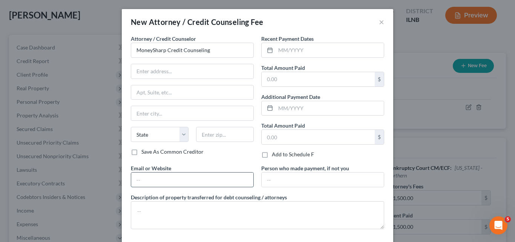
click at [167, 179] on input "text" at bounding box center [192, 179] width 122 height 14
type input "www.moneysharp.org"
click at [278, 50] on input "text" at bounding box center [329, 50] width 108 height 14
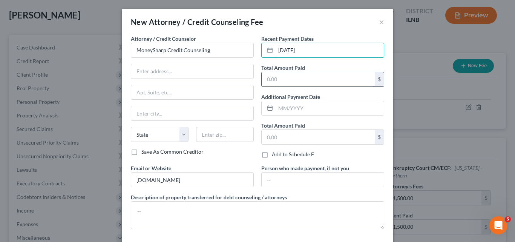
type input "08/11/2025"
click at [290, 74] on input "text" at bounding box center [317, 79] width 113 height 14
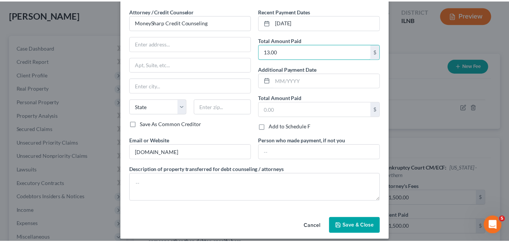
scroll to position [35, 0]
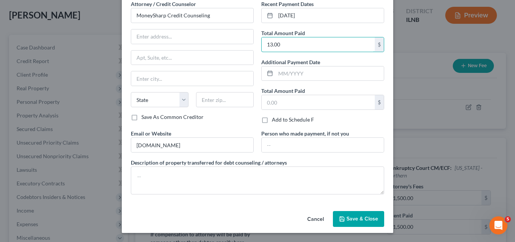
type input "13.00"
click at [362, 221] on span "Save & Close" at bounding box center [362, 218] width 32 height 6
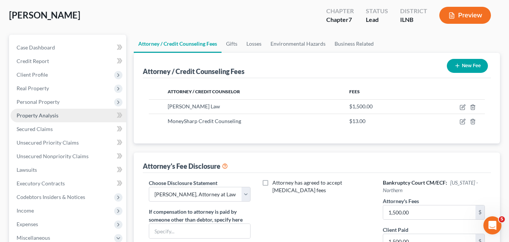
click at [50, 103] on span "Personal Property" at bounding box center [38, 101] width 43 height 6
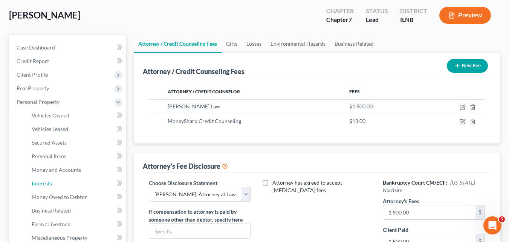
click at [55, 183] on link "Interests" at bounding box center [76, 183] width 101 height 14
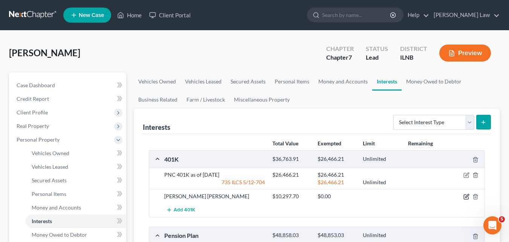
click at [465, 197] on icon "button" at bounding box center [466, 196] width 6 height 6
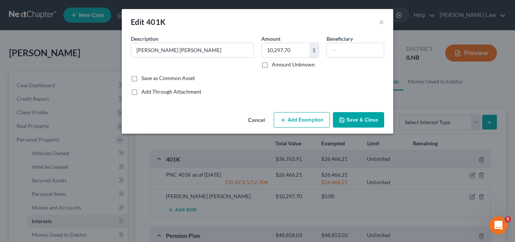
click at [378, 21] on div "Edit 401K ×" at bounding box center [257, 22] width 271 height 26
click at [382, 22] on button "×" at bounding box center [381, 21] width 5 height 9
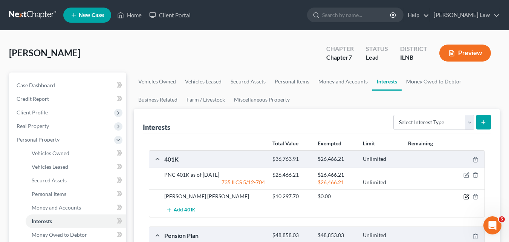
click at [466, 196] on icon "button" at bounding box center [466, 195] width 3 height 3
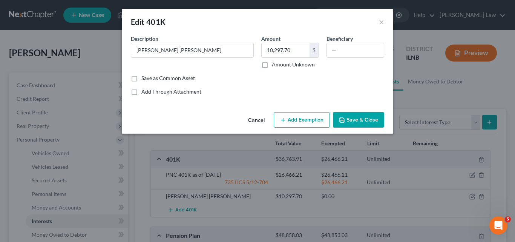
click at [356, 119] on button "Save & Close" at bounding box center [358, 120] width 51 height 16
